Goal: Task Accomplishment & Management: Manage account settings

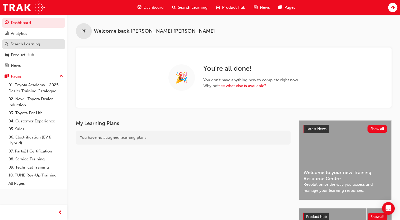
click at [26, 49] on link "Search Learning" at bounding box center [33, 44] width 63 height 10
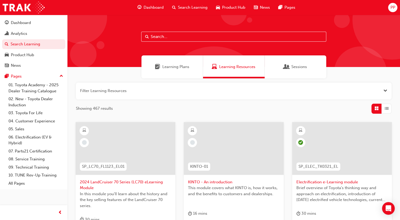
click at [181, 38] on input "text" at bounding box center [233, 37] width 185 height 10
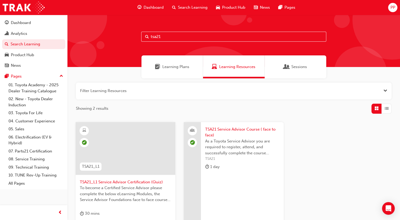
type input "tsa21"
click at [225, 132] on span "TSA21 Service Advisor Course ( face to face)" at bounding box center [242, 133] width 74 height 12
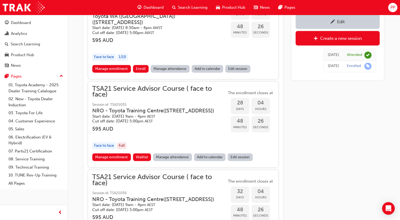
scroll to position [769, 0]
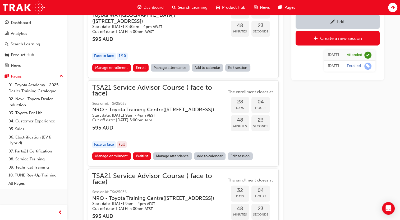
click at [123, 146] on div "Full" at bounding box center [122, 144] width 10 height 7
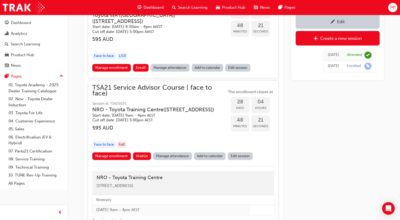
click at [123, 146] on div "Full" at bounding box center [122, 144] width 10 height 7
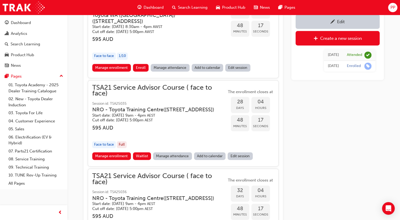
click at [172, 160] on link "Manage attendance" at bounding box center [172, 157] width 39 height 8
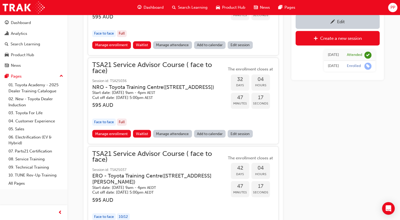
scroll to position [888, 0]
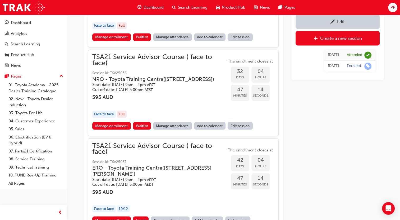
click at [173, 130] on link "Manage attendance" at bounding box center [172, 126] width 39 height 8
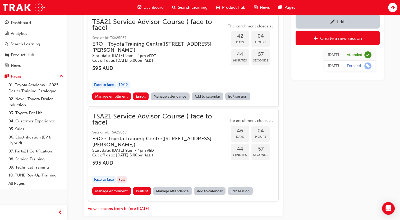
scroll to position [1013, 0]
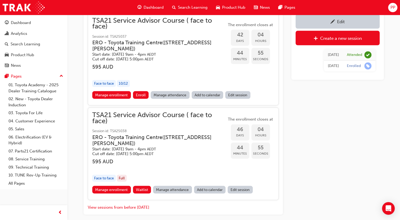
click at [166, 194] on link "Manage attendance" at bounding box center [172, 190] width 39 height 8
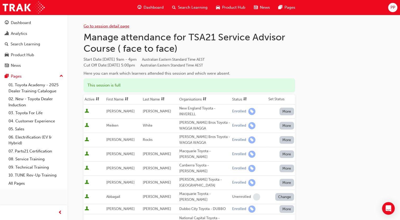
click at [85, 25] on link "Go to session detail page" at bounding box center [107, 26] width 46 height 5
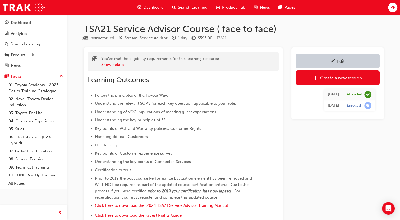
scroll to position [1013, 0]
